Goal: Task Accomplishment & Management: Use online tool/utility

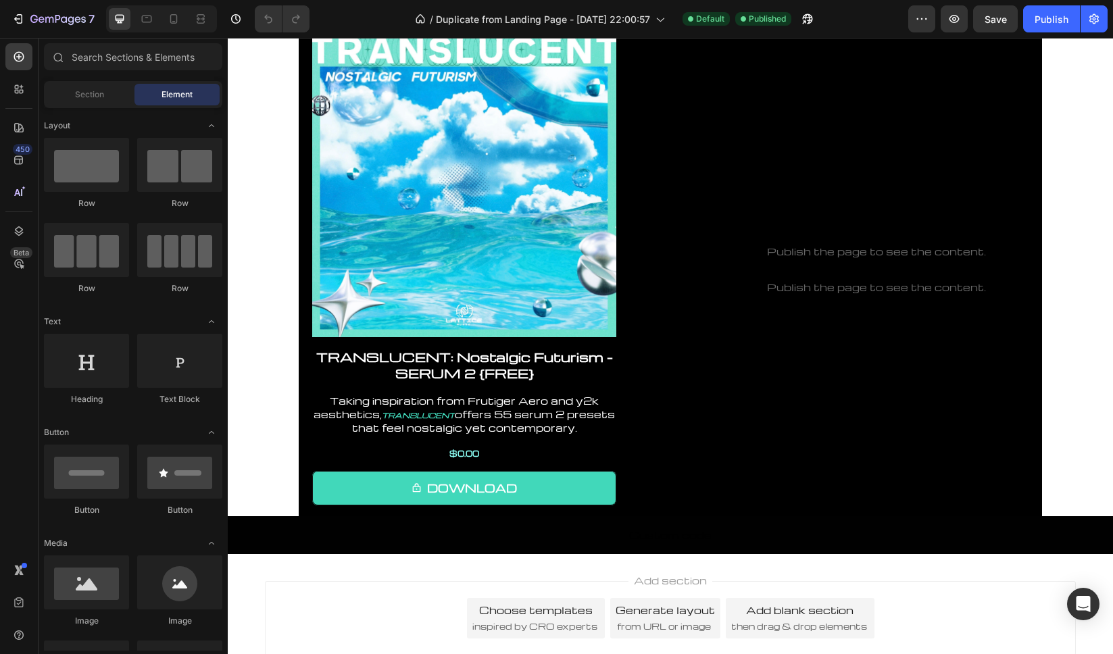
scroll to position [235, 0]
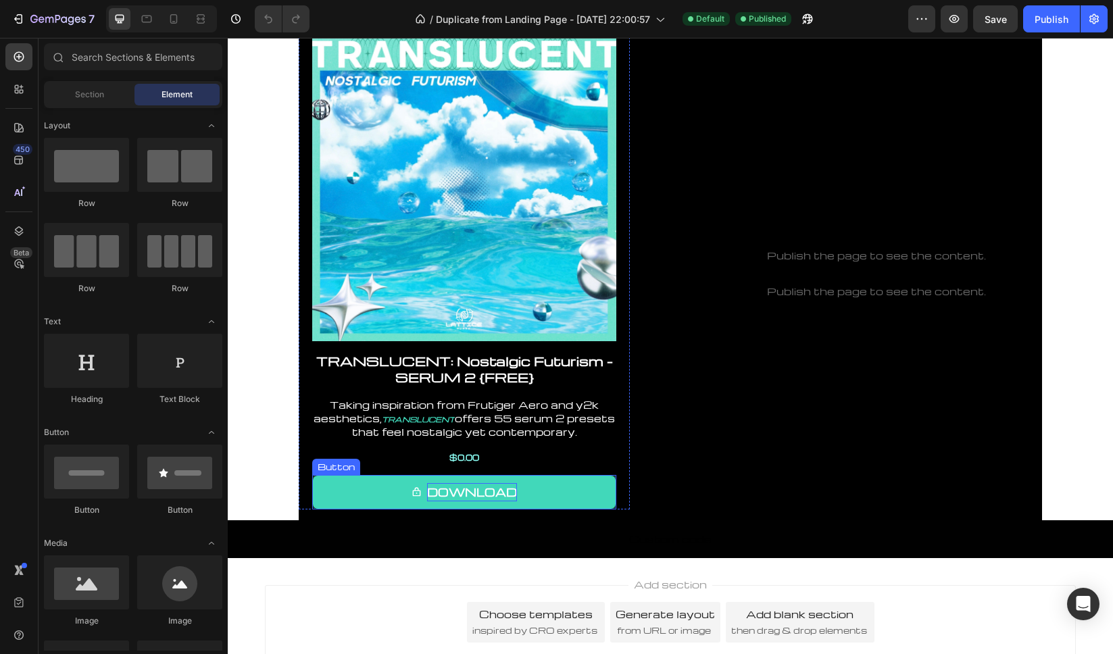
click at [465, 493] on p "DOWNLOAD" at bounding box center [472, 492] width 90 height 18
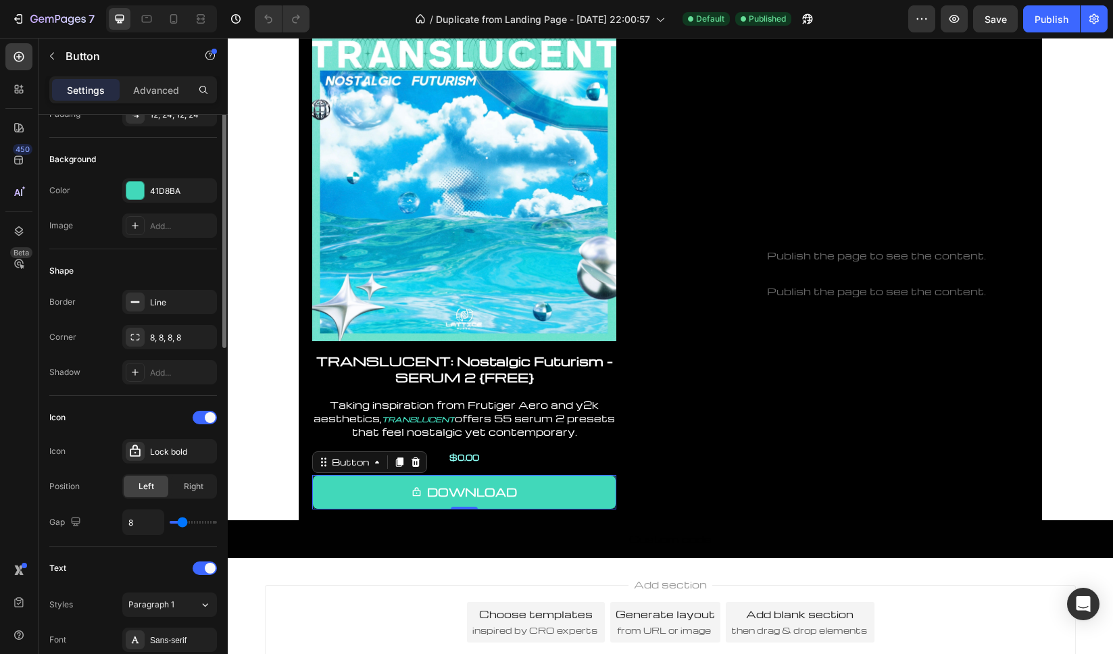
scroll to position [130, 0]
click at [165, 443] on div "Lock bold" at bounding box center [182, 449] width 64 height 12
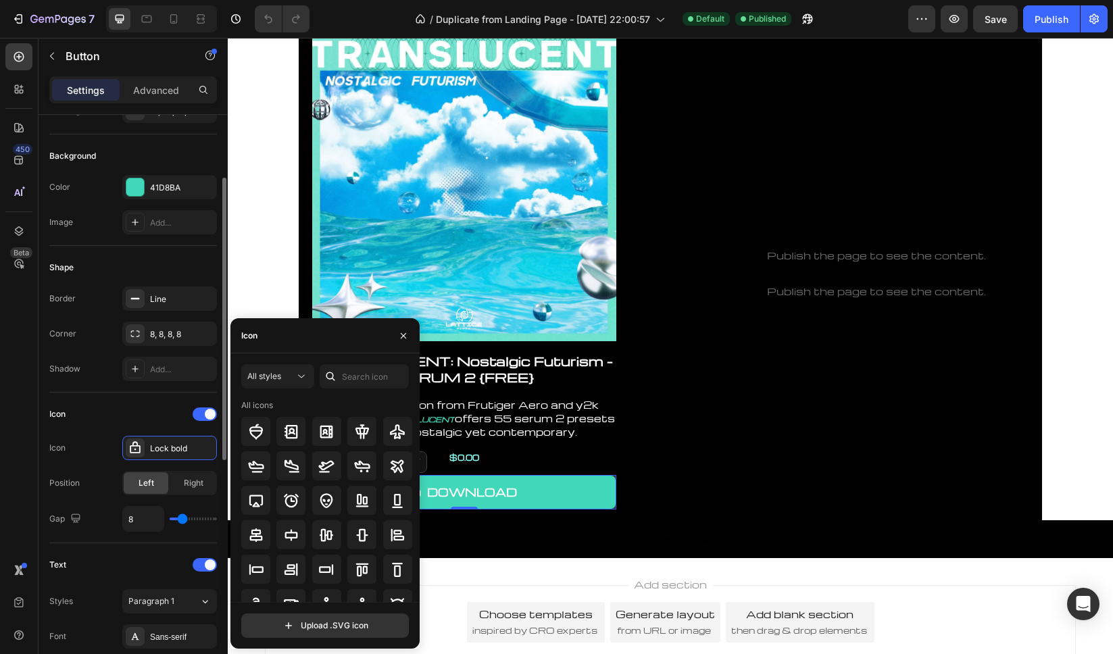
drag, startPoint x: 70, startPoint y: 428, endPoint x: 147, endPoint y: 420, distance: 77.5
click at [70, 428] on div "Icon Icon Lock bold Position Left Right Gap 8" at bounding box center [133, 467] width 168 height 128
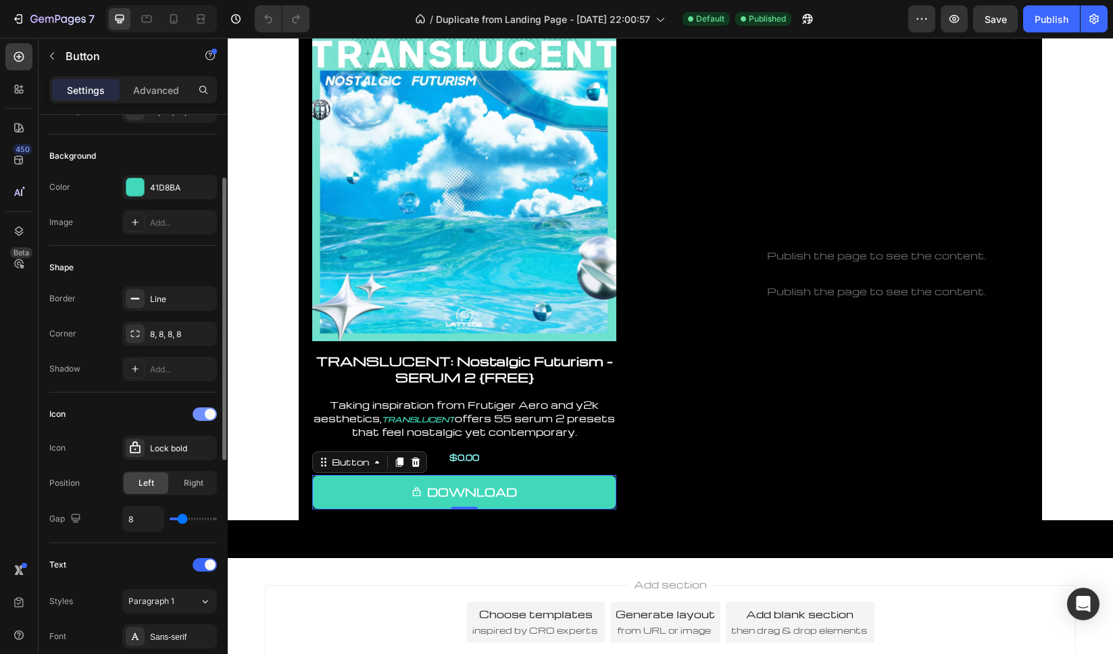
click at [207, 415] on span at bounding box center [210, 414] width 11 height 11
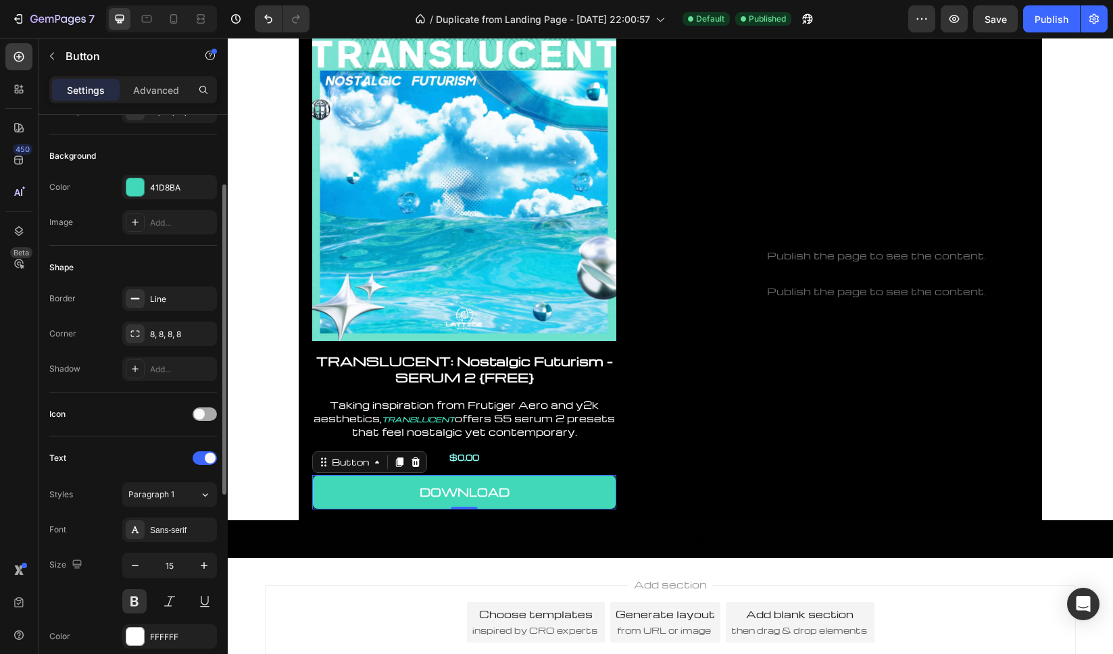
click at [205, 416] on div at bounding box center [205, 414] width 24 height 14
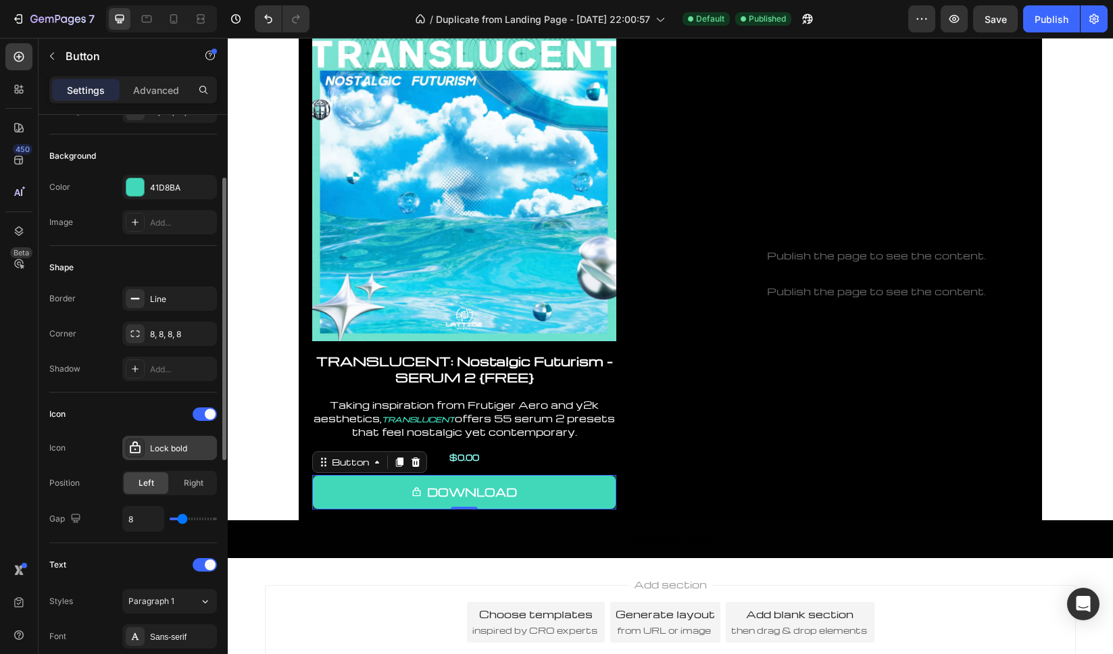
click at [147, 443] on div "Lock bold" at bounding box center [169, 448] width 95 height 24
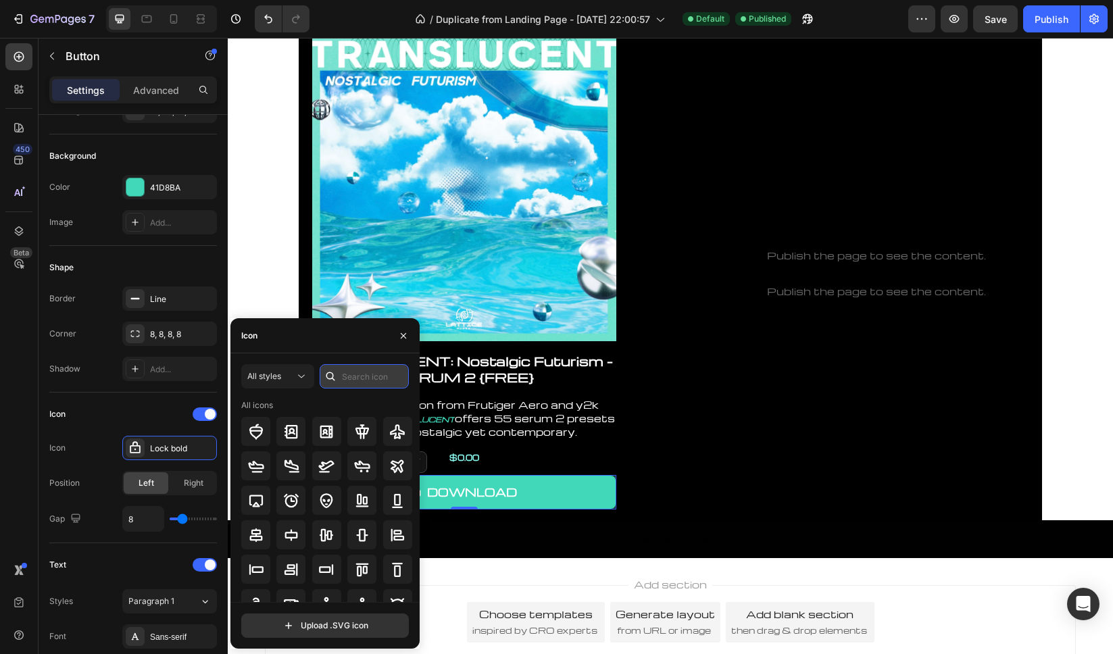
click at [358, 377] on input "text" at bounding box center [364, 376] width 89 height 24
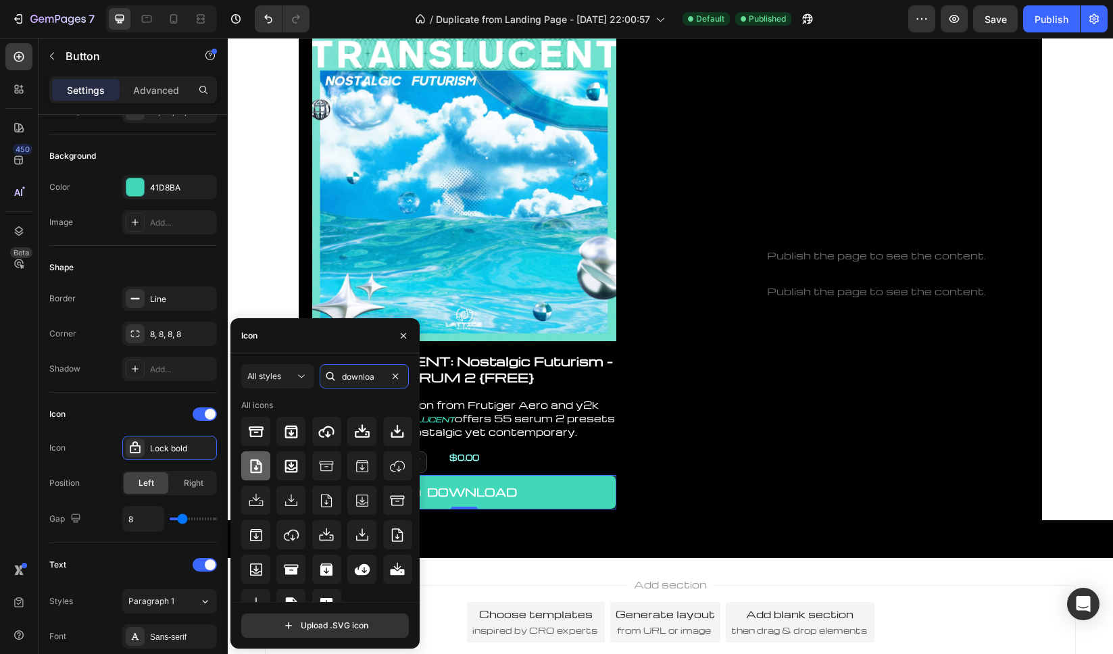
type input "downloa"
click at [253, 464] on icon at bounding box center [256, 466] width 16 height 16
click at [404, 334] on icon "button" at bounding box center [403, 334] width 5 height 5
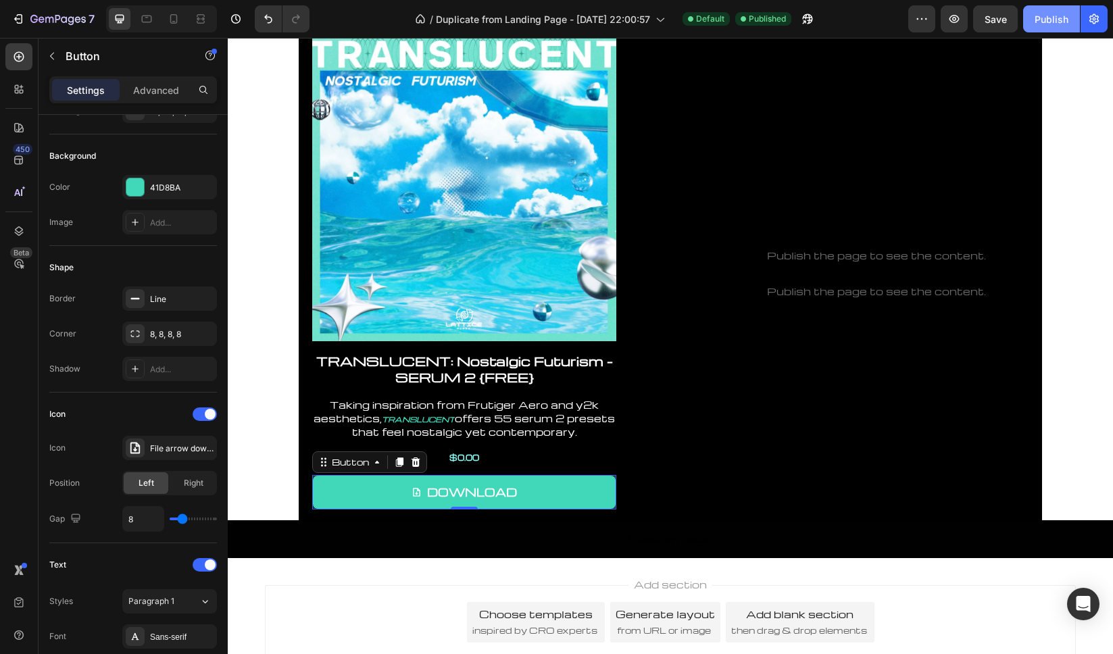
click at [1051, 21] on div "Publish" at bounding box center [1052, 19] width 34 height 14
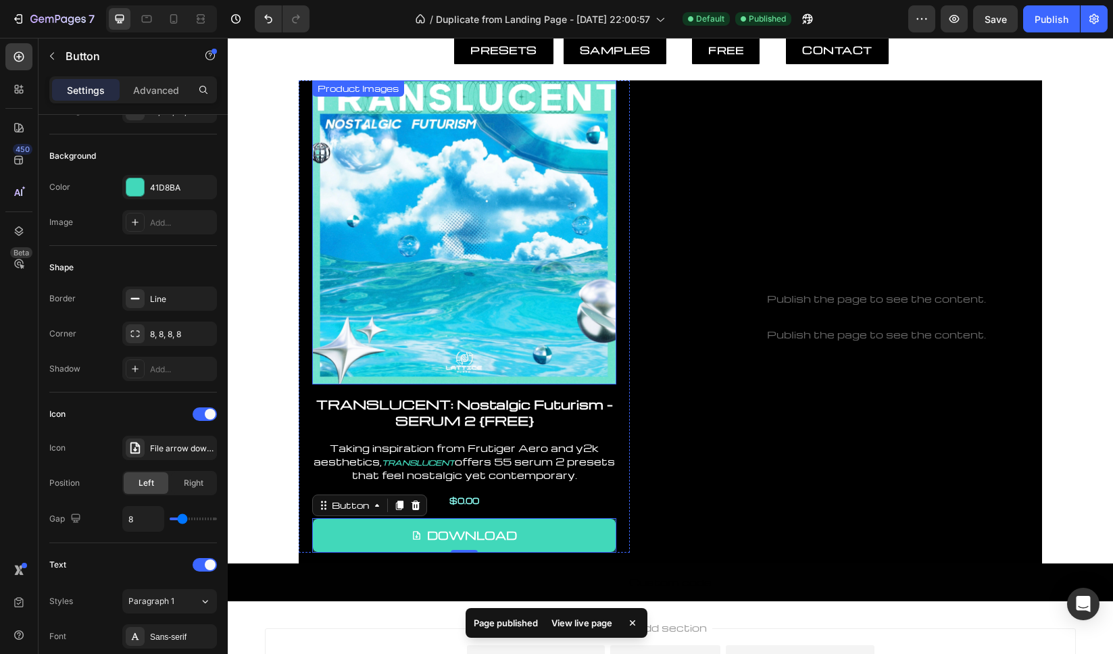
scroll to position [187, 0]
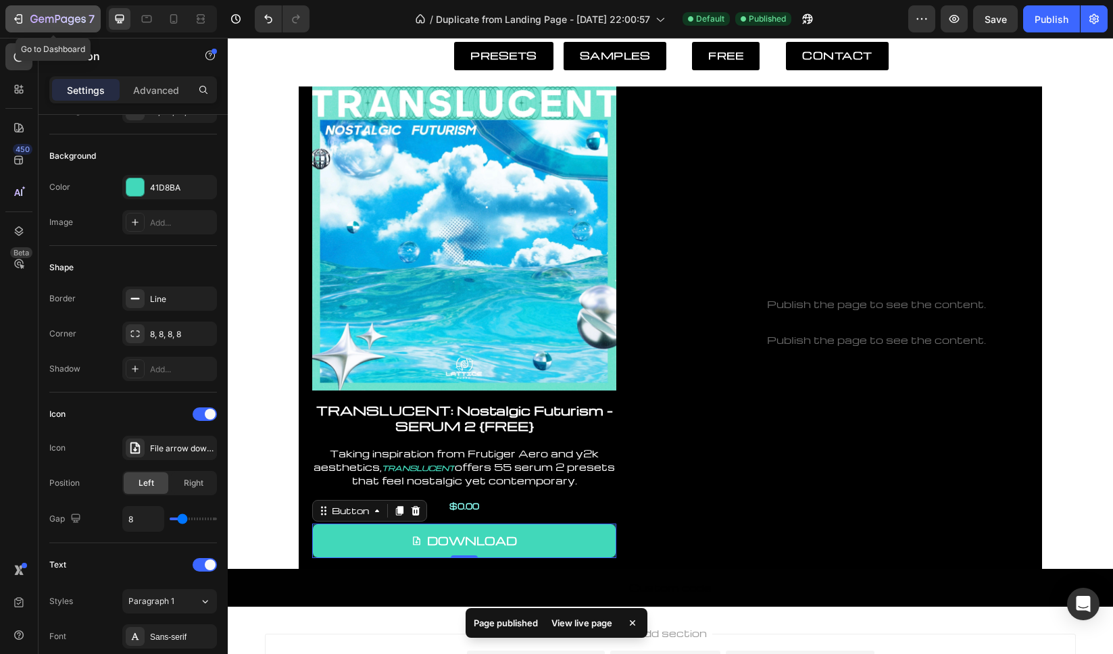
click at [57, 15] on icon "button" at bounding box center [57, 19] width 5 height 8
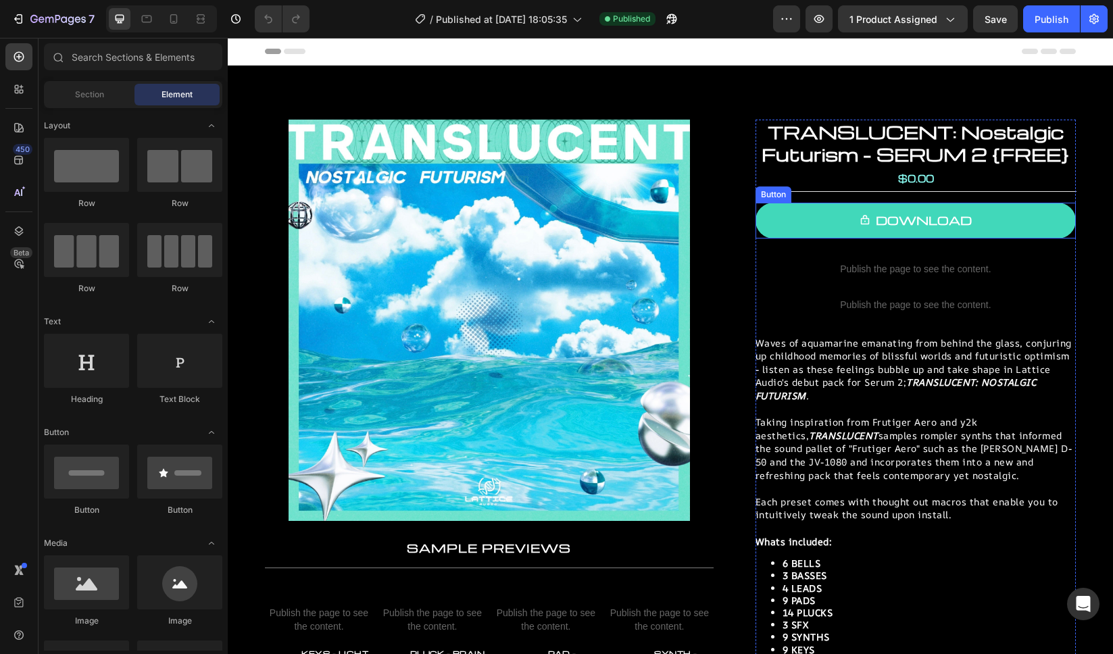
click at [1010, 226] on link "DOWNLOAD" at bounding box center [915, 221] width 320 height 36
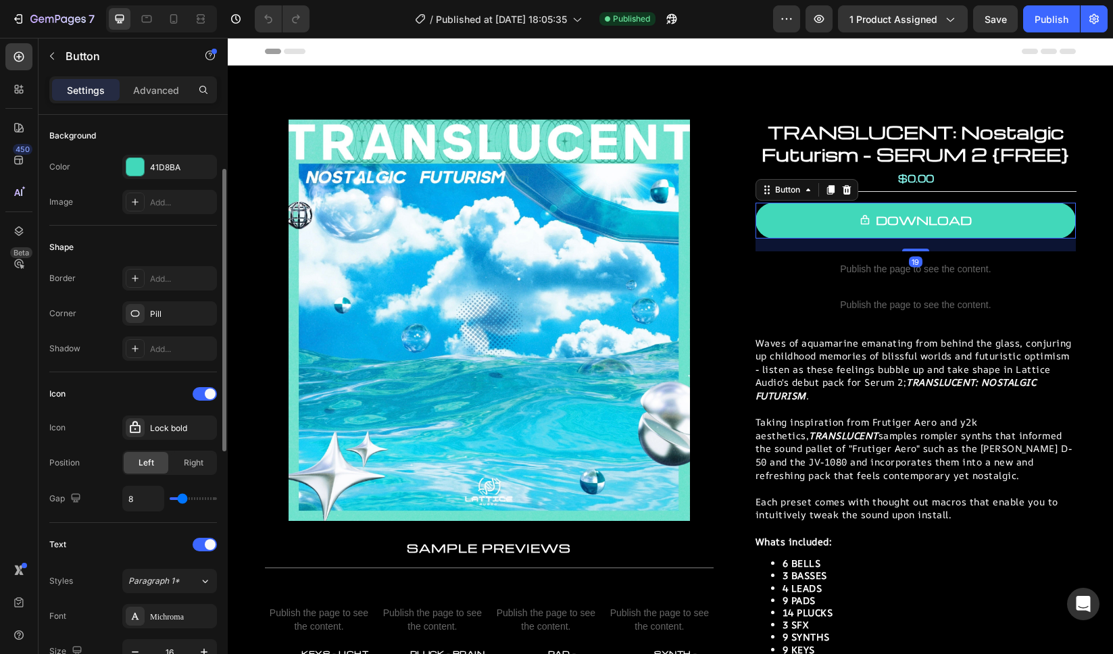
scroll to position [153, 0]
click at [168, 429] on div "Lock bold" at bounding box center [182, 426] width 64 height 12
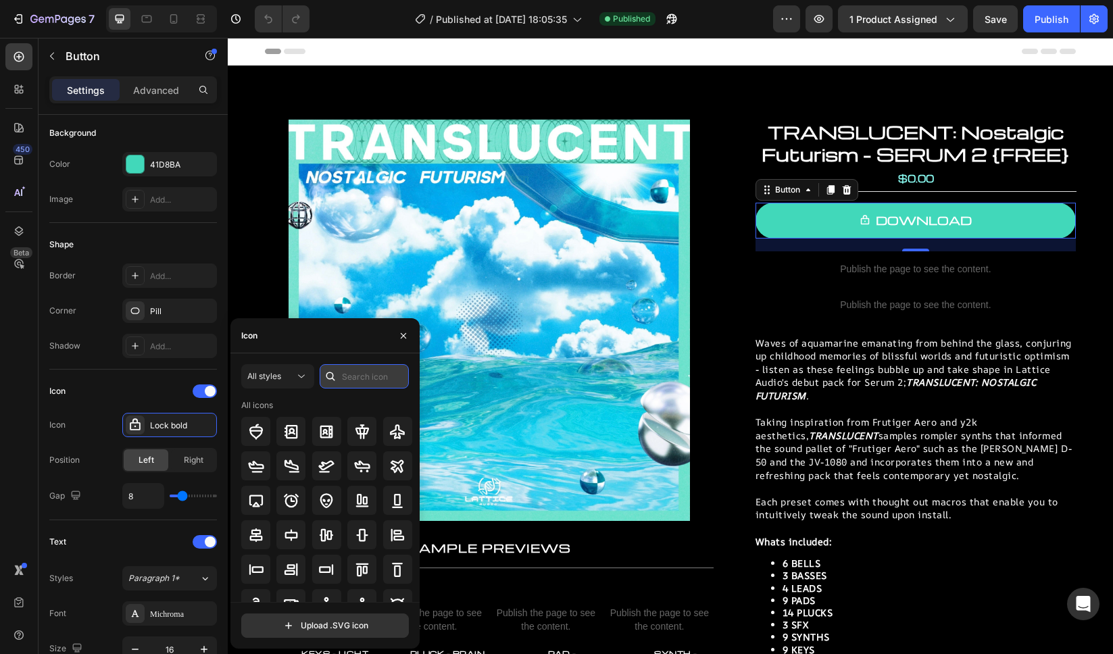
click at [362, 378] on input "text" at bounding box center [364, 376] width 89 height 24
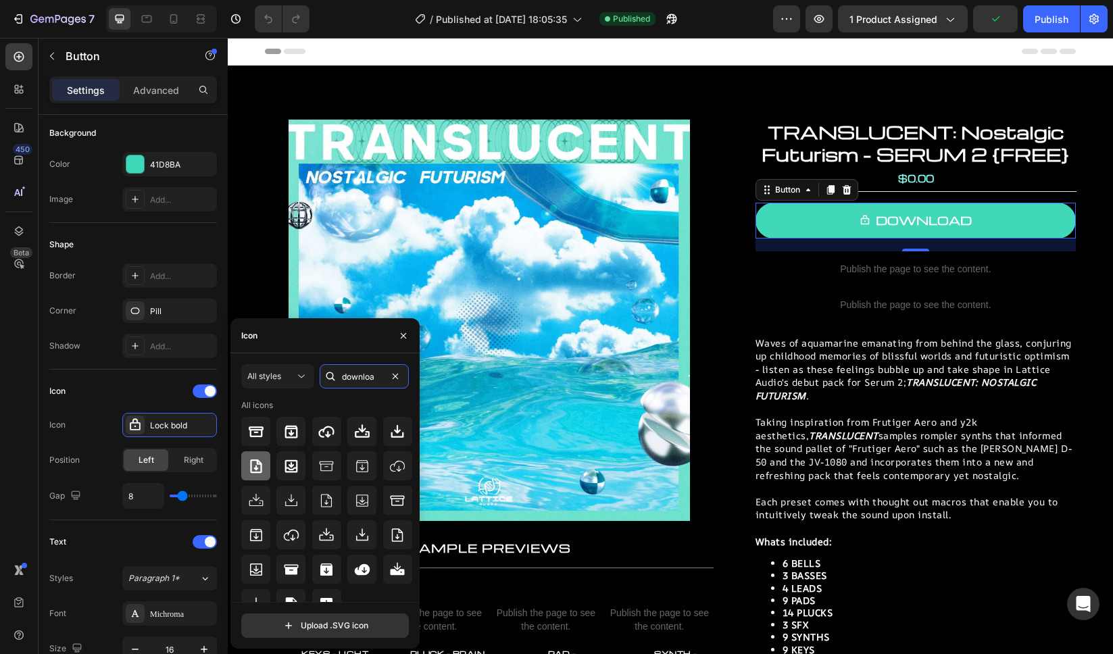
type input "downloa"
click at [259, 466] on icon at bounding box center [256, 466] width 16 height 16
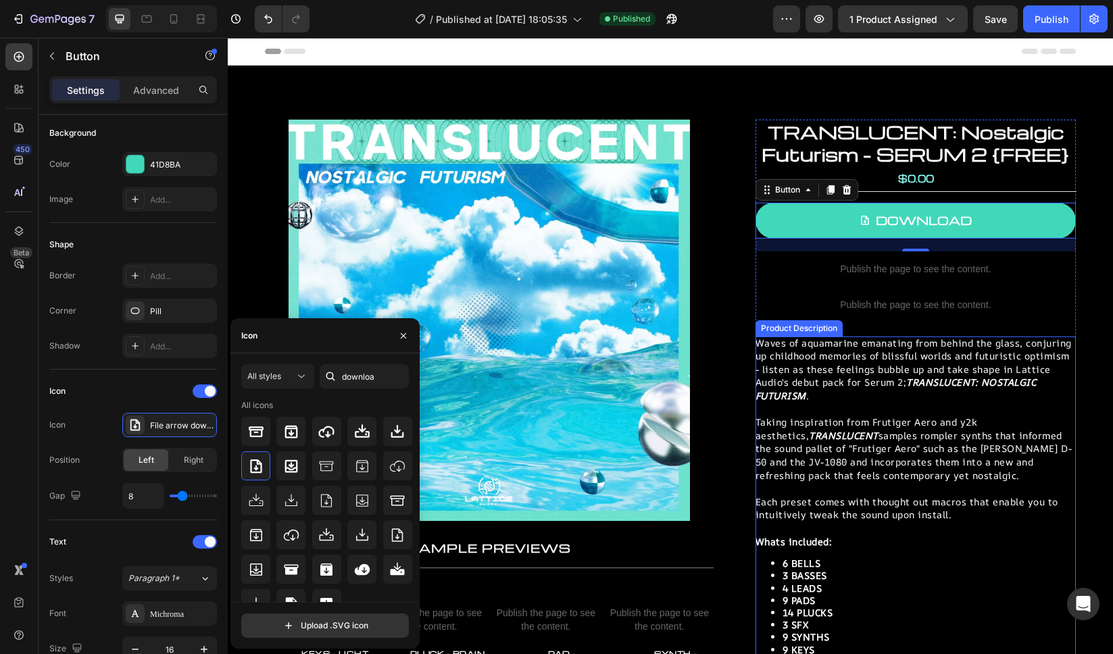
click at [984, 439] on p "Taking inspiration from Frutiger Aero and y2k aesthetics, TRANSLUCENT samples r…" at bounding box center [913, 449] width 317 height 66
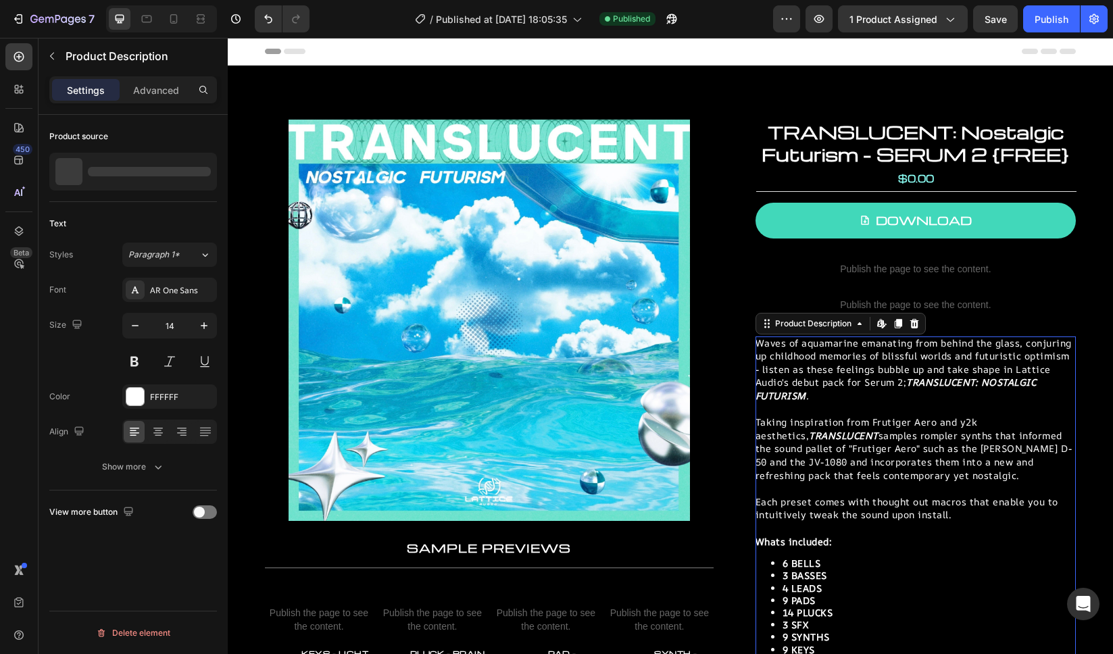
scroll to position [0, 0]
click at [1049, 21] on div "Publish" at bounding box center [1052, 19] width 34 height 14
